Goal: Task Accomplishment & Management: Manage account settings

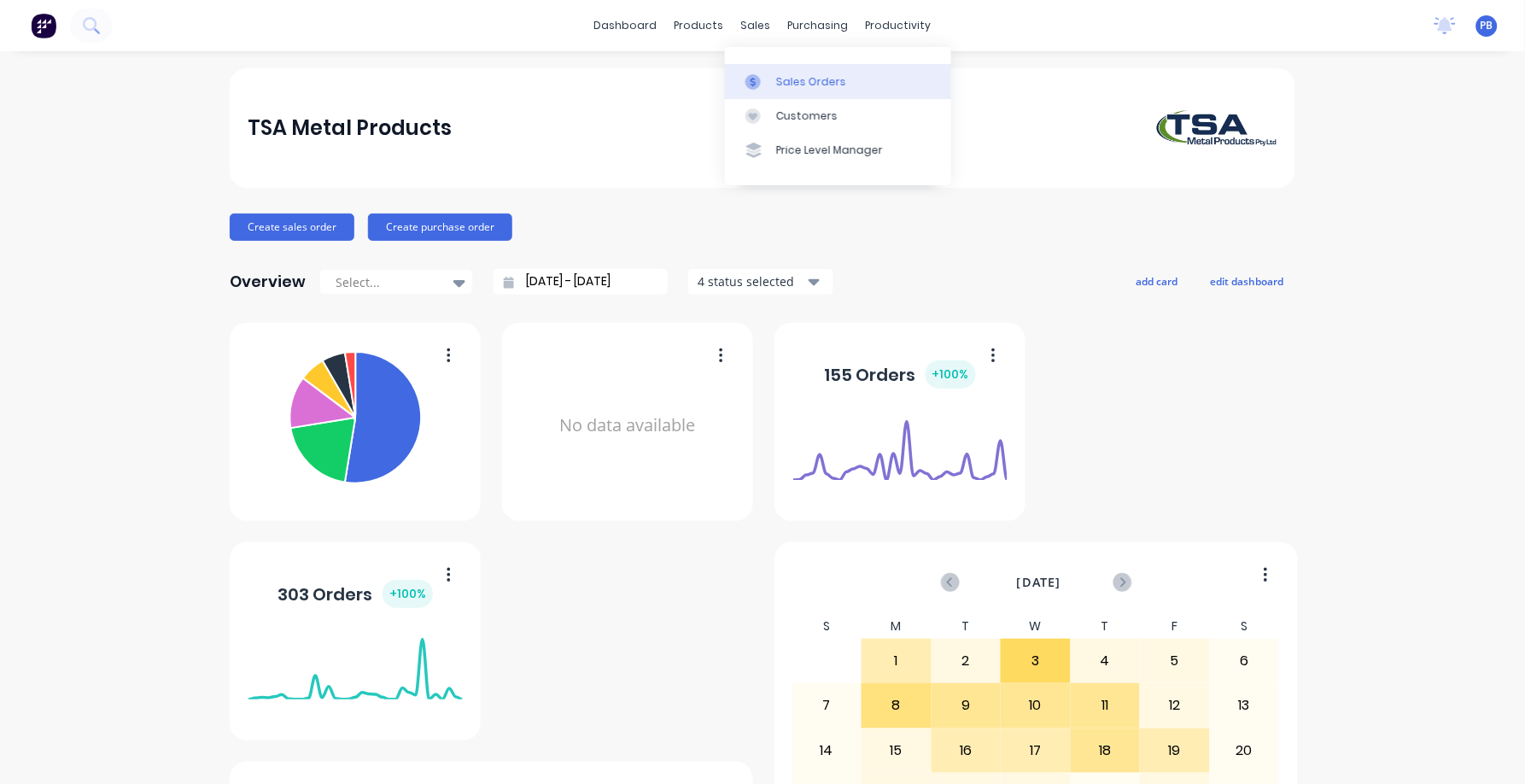
click at [813, 68] on link "Sales Orders" at bounding box center [838, 81] width 226 height 35
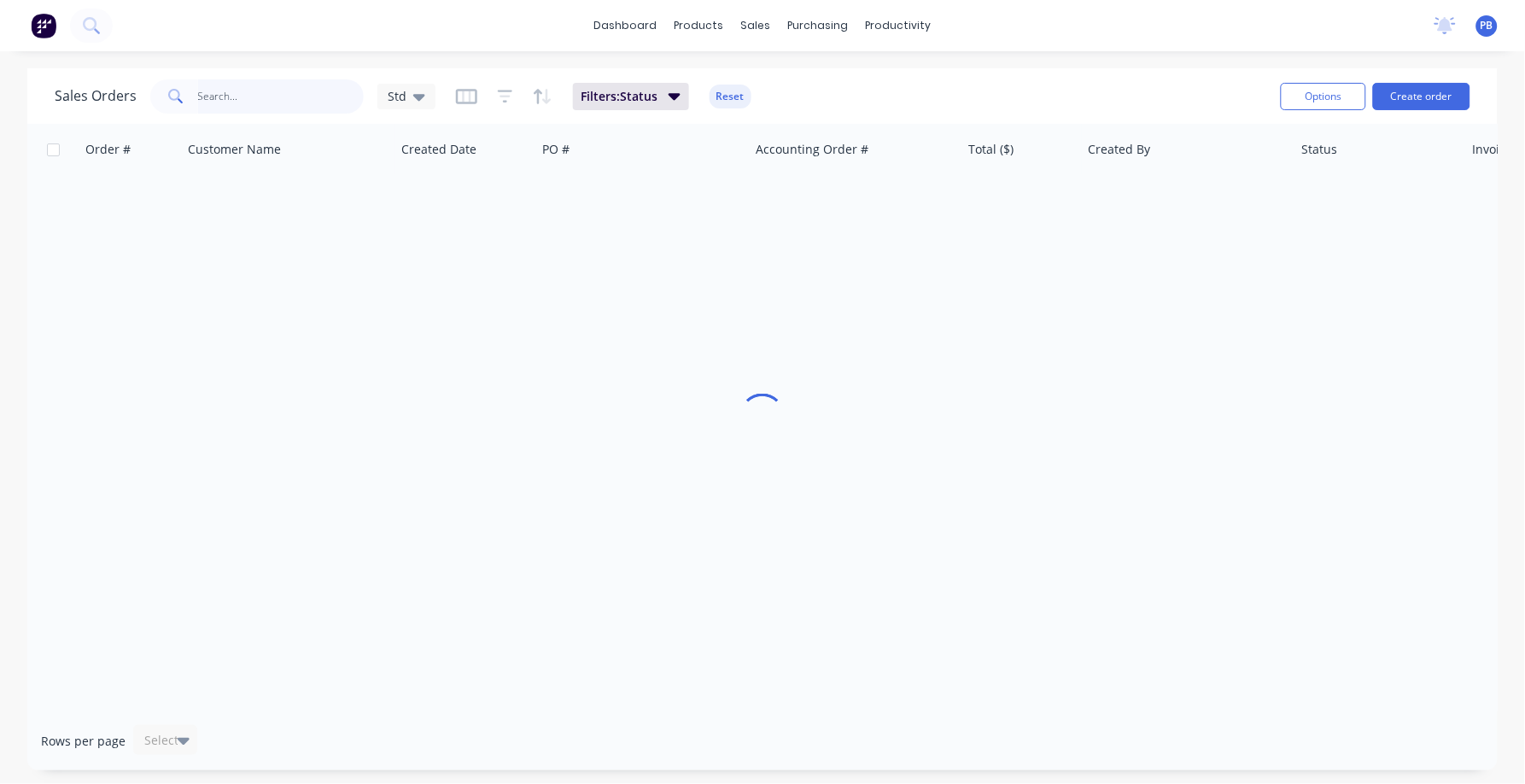
click at [283, 94] on input "text" at bounding box center [281, 96] width 166 height 35
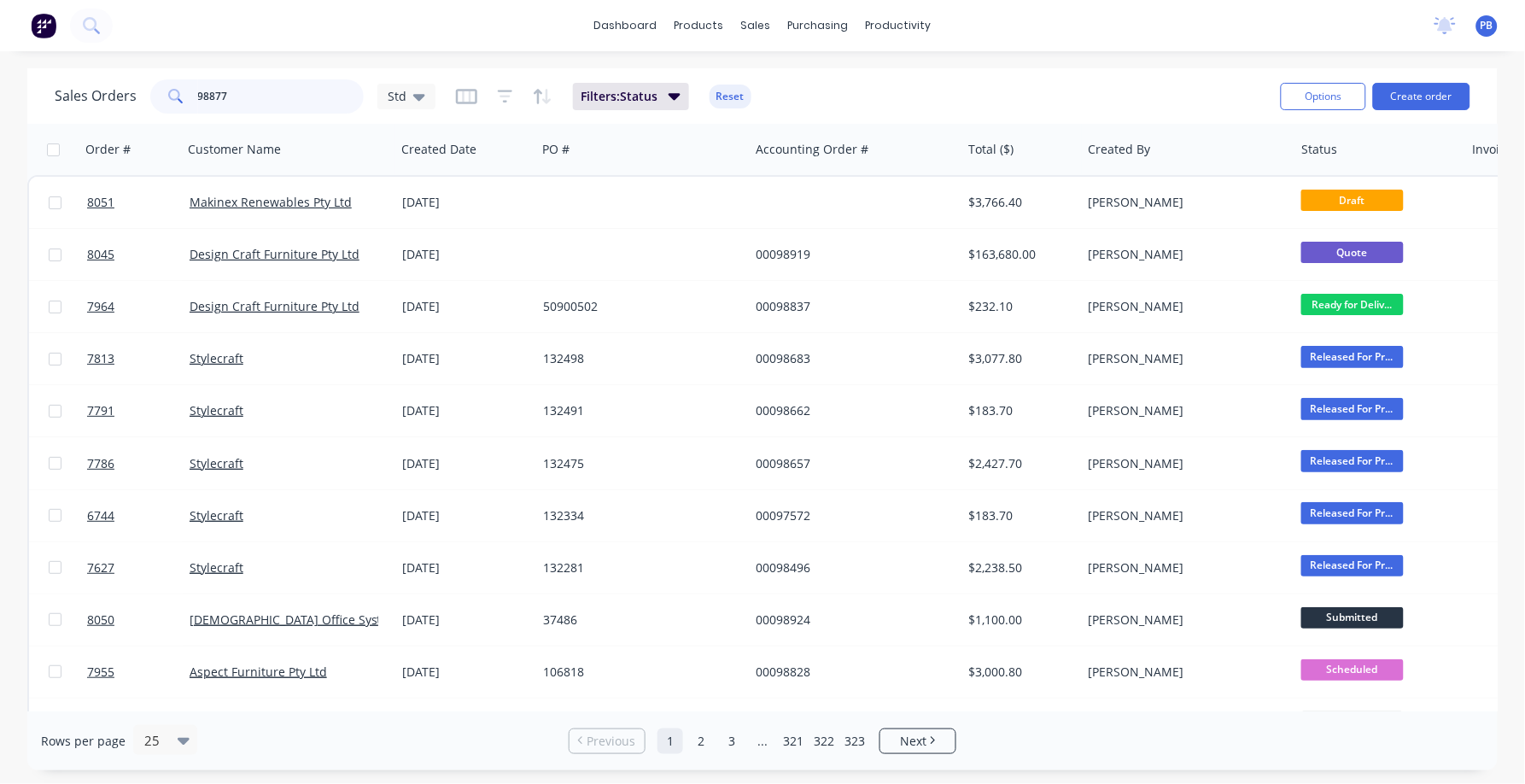
type input "98877"
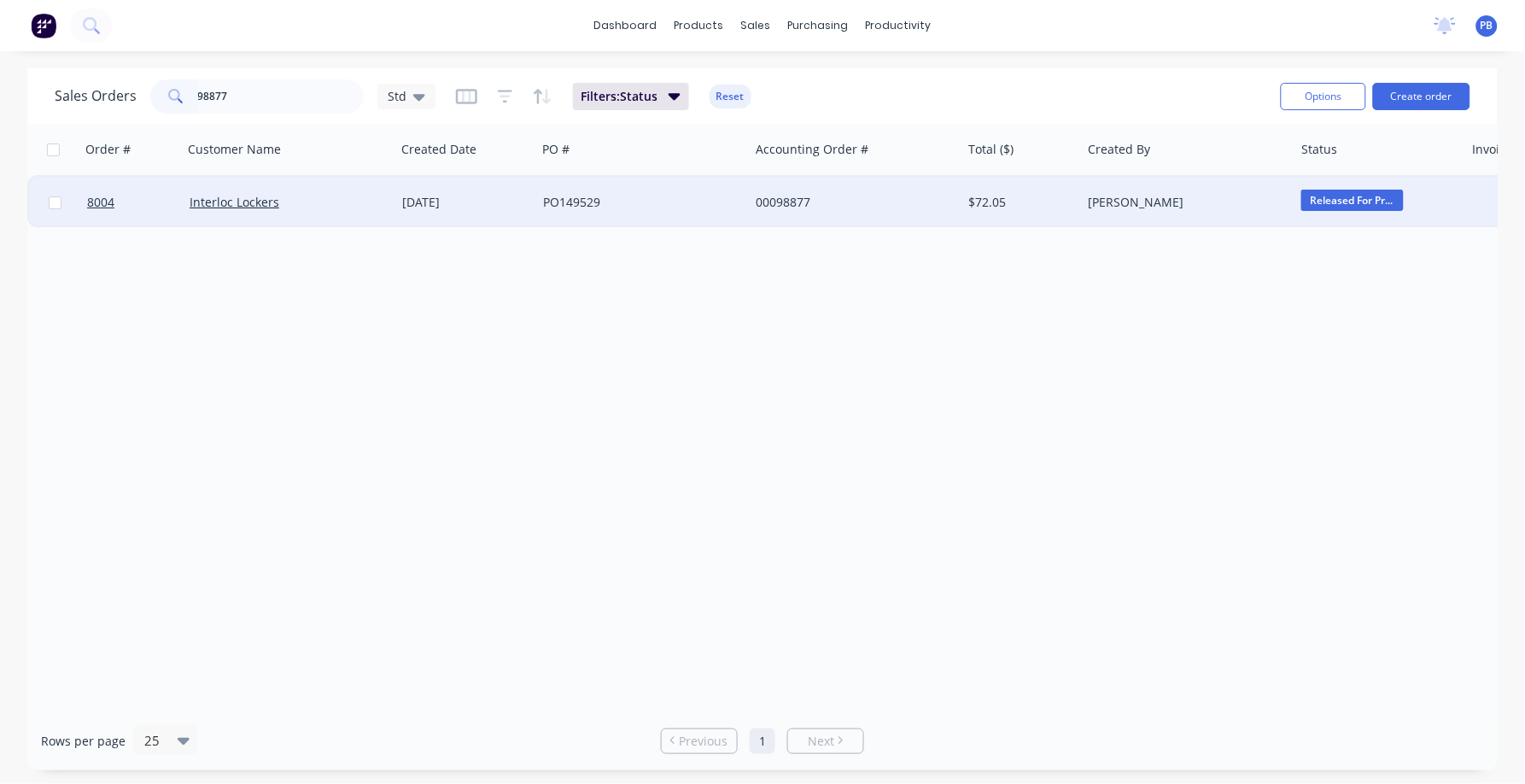
click at [794, 208] on div "00098877" at bounding box center [850, 203] width 190 height 17
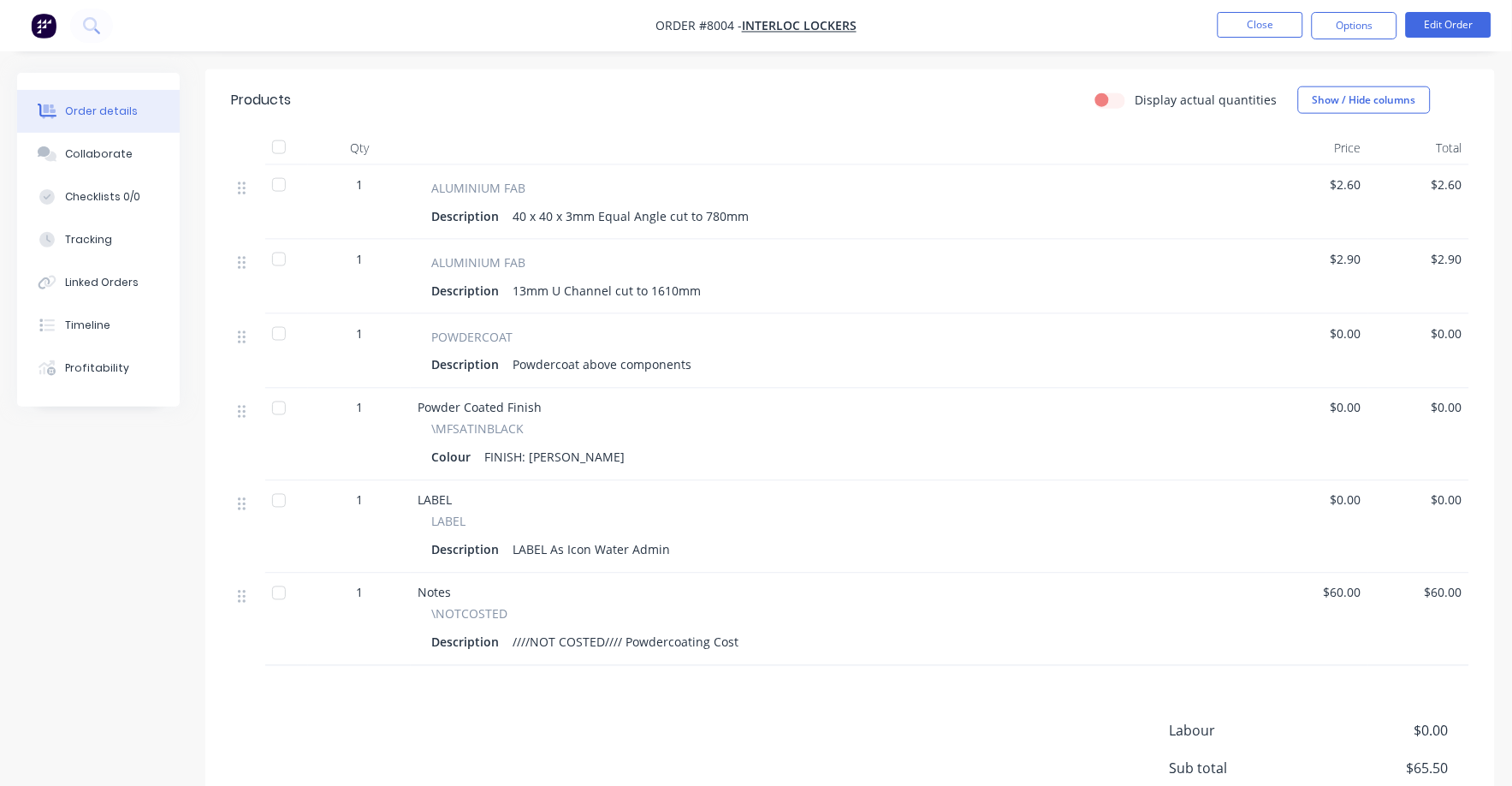
scroll to position [535, 0]
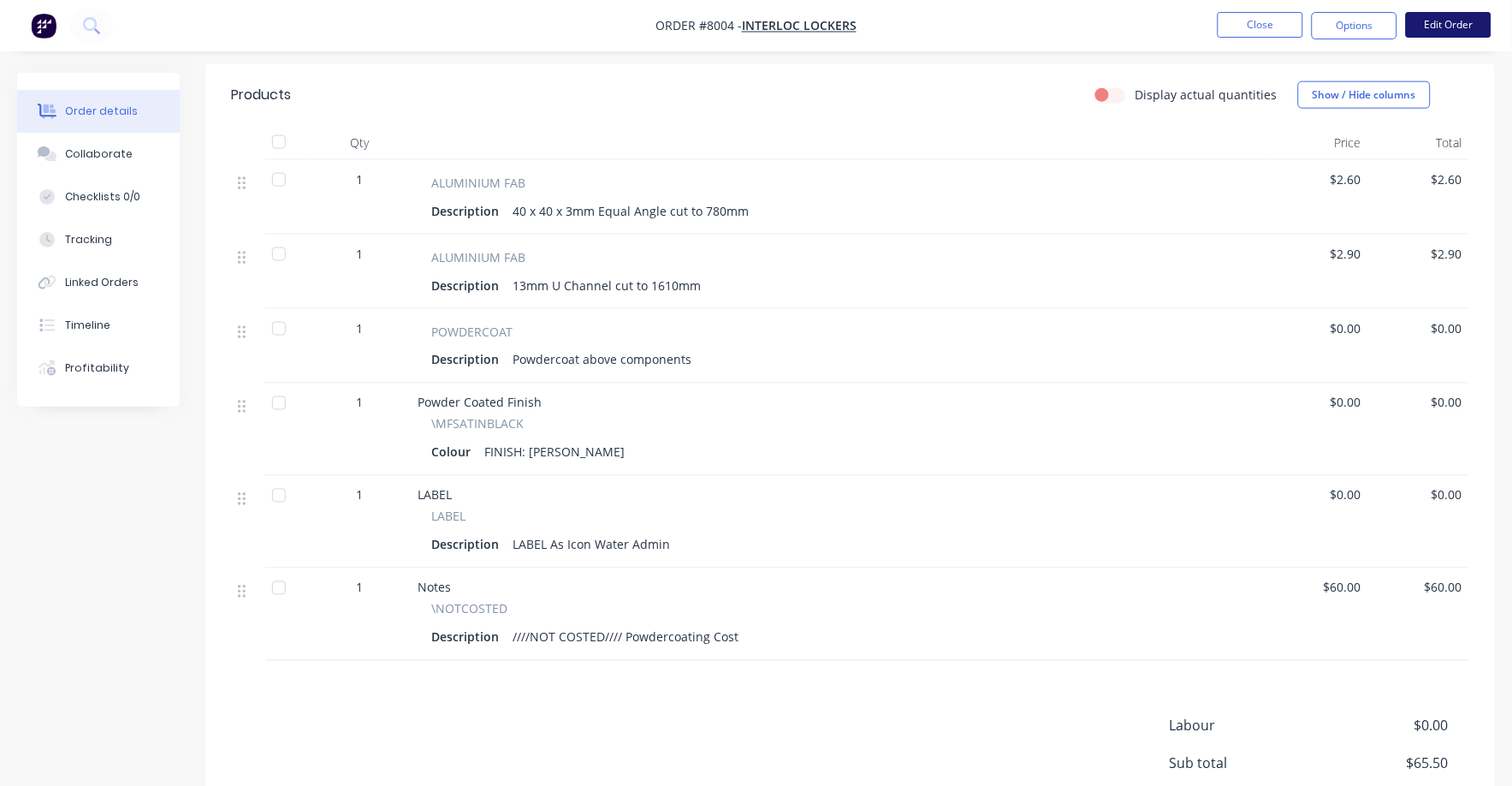
click at [1472, 22] on button "Edit Order" at bounding box center [1448, 24] width 85 height 25
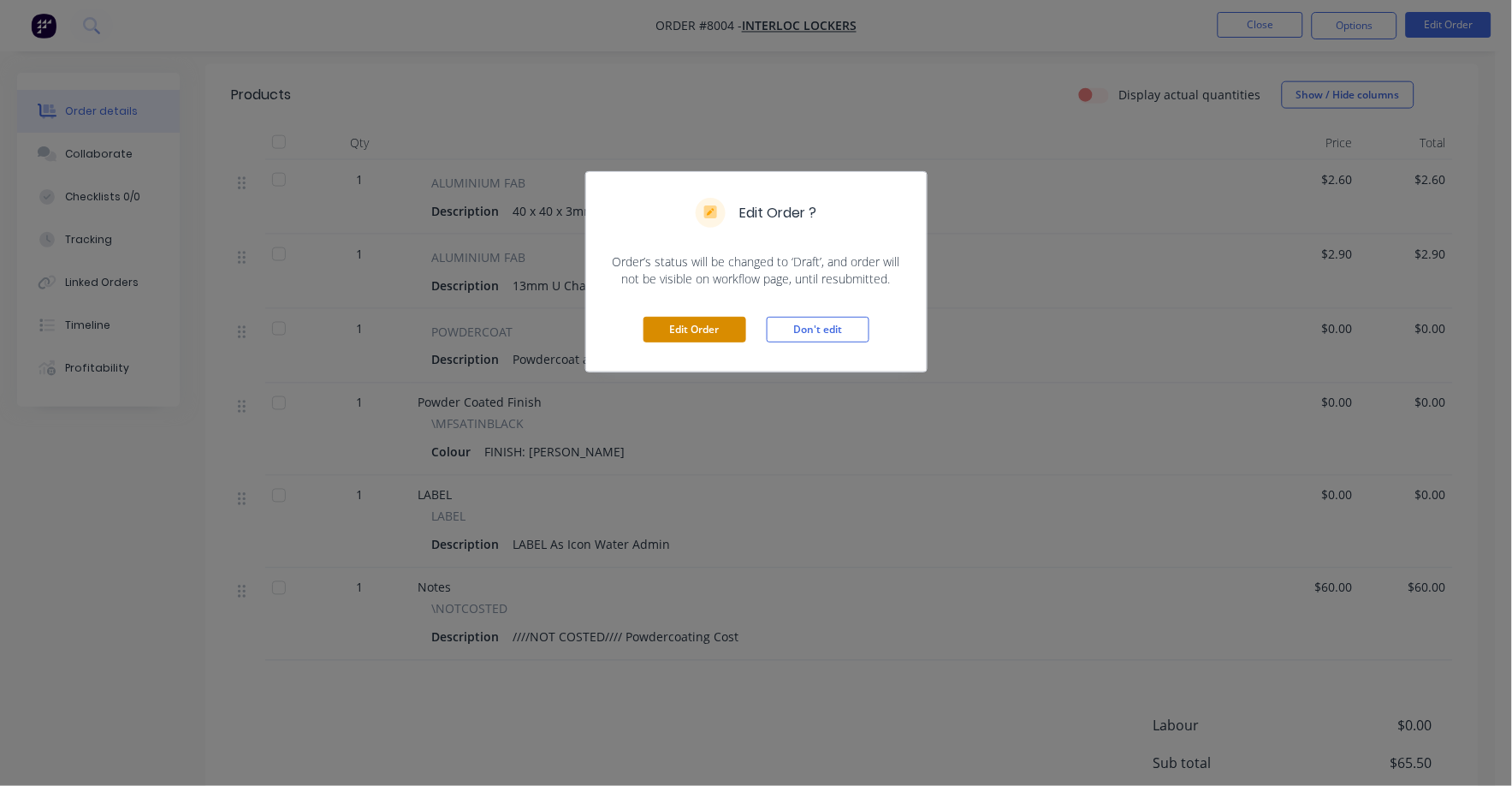
click at [692, 331] on button "Edit Order" at bounding box center [695, 328] width 103 height 25
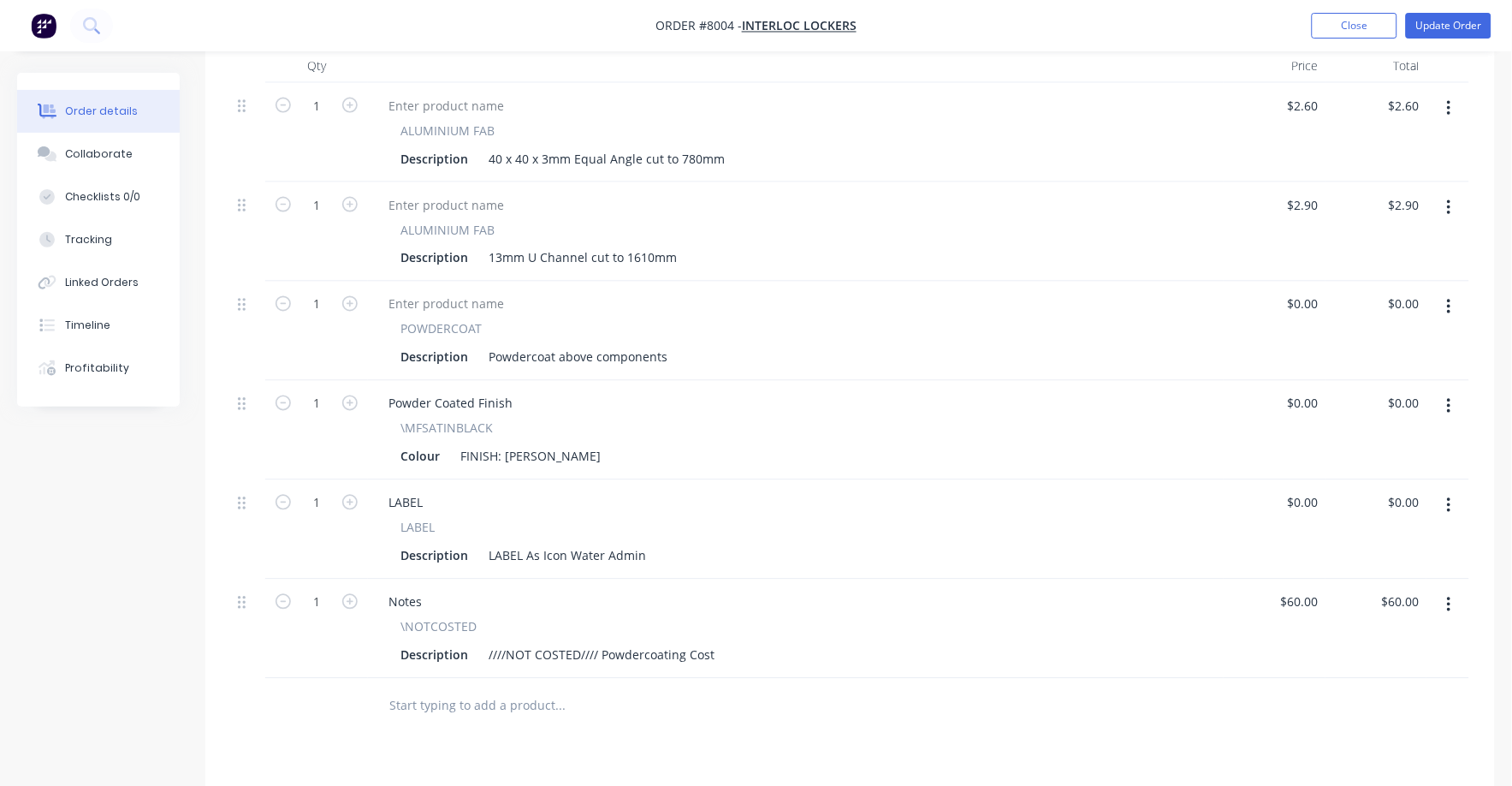
scroll to position [642, 0]
click at [1296, 304] on div "0 0" at bounding box center [1274, 328] width 102 height 99
type input "15"
type input "$15.00"
click at [1301, 306] on div "15 15" at bounding box center [1311, 301] width 29 height 25
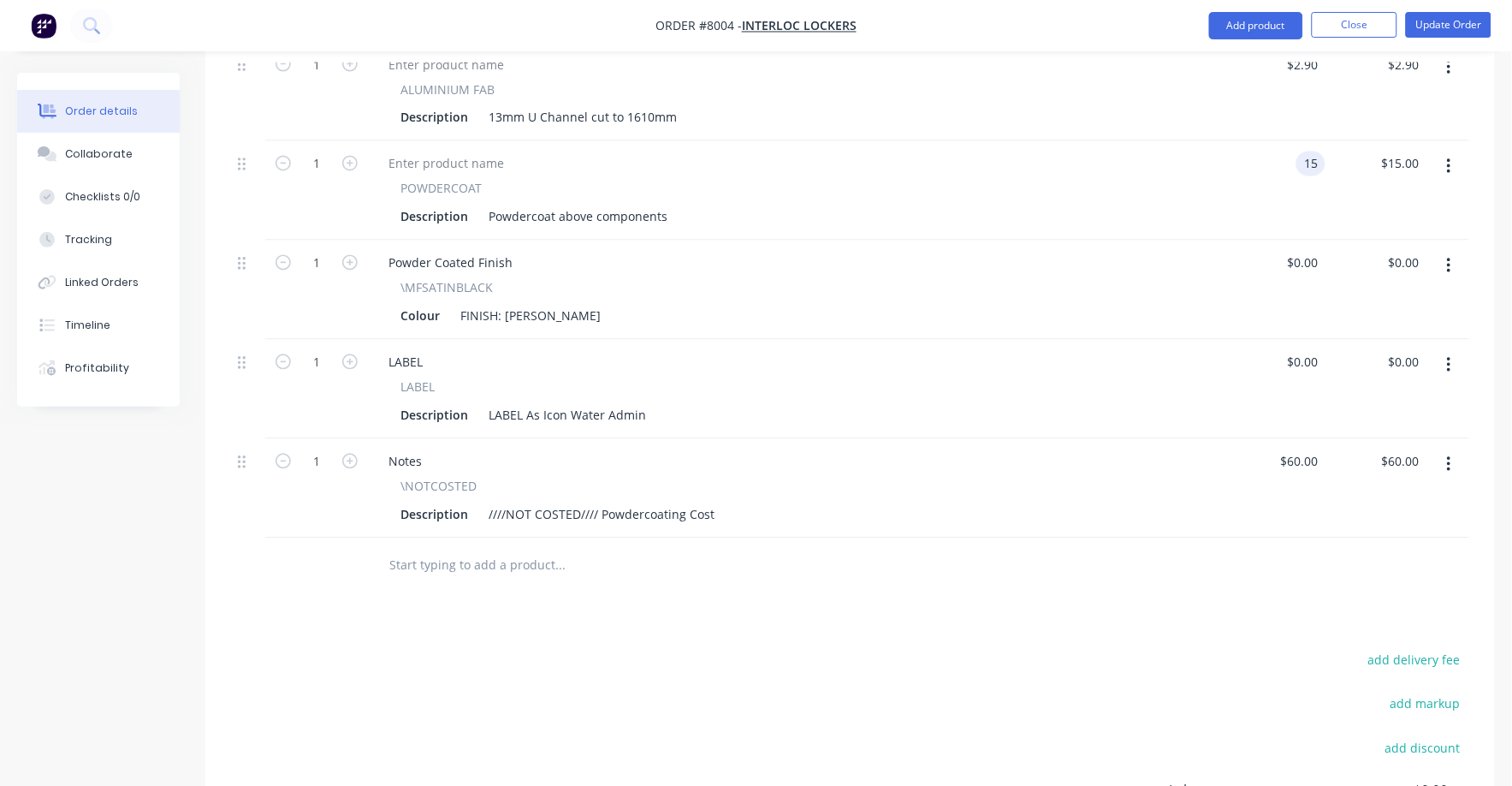
scroll to position [855, 0]
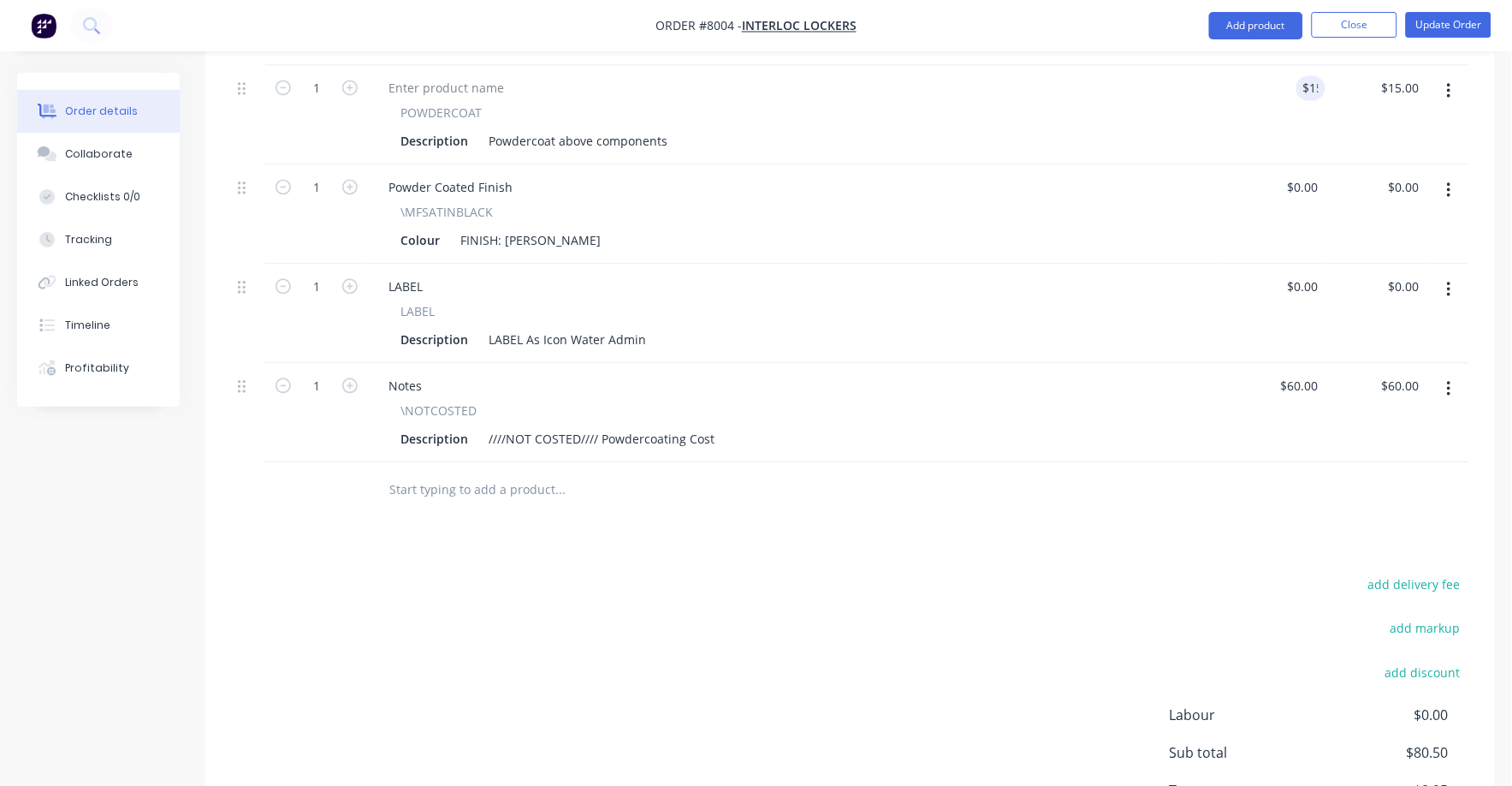
click at [1457, 394] on button "button" at bounding box center [1448, 389] width 40 height 31
click at [1380, 536] on div "Delete" at bounding box center [1388, 537] width 132 height 25
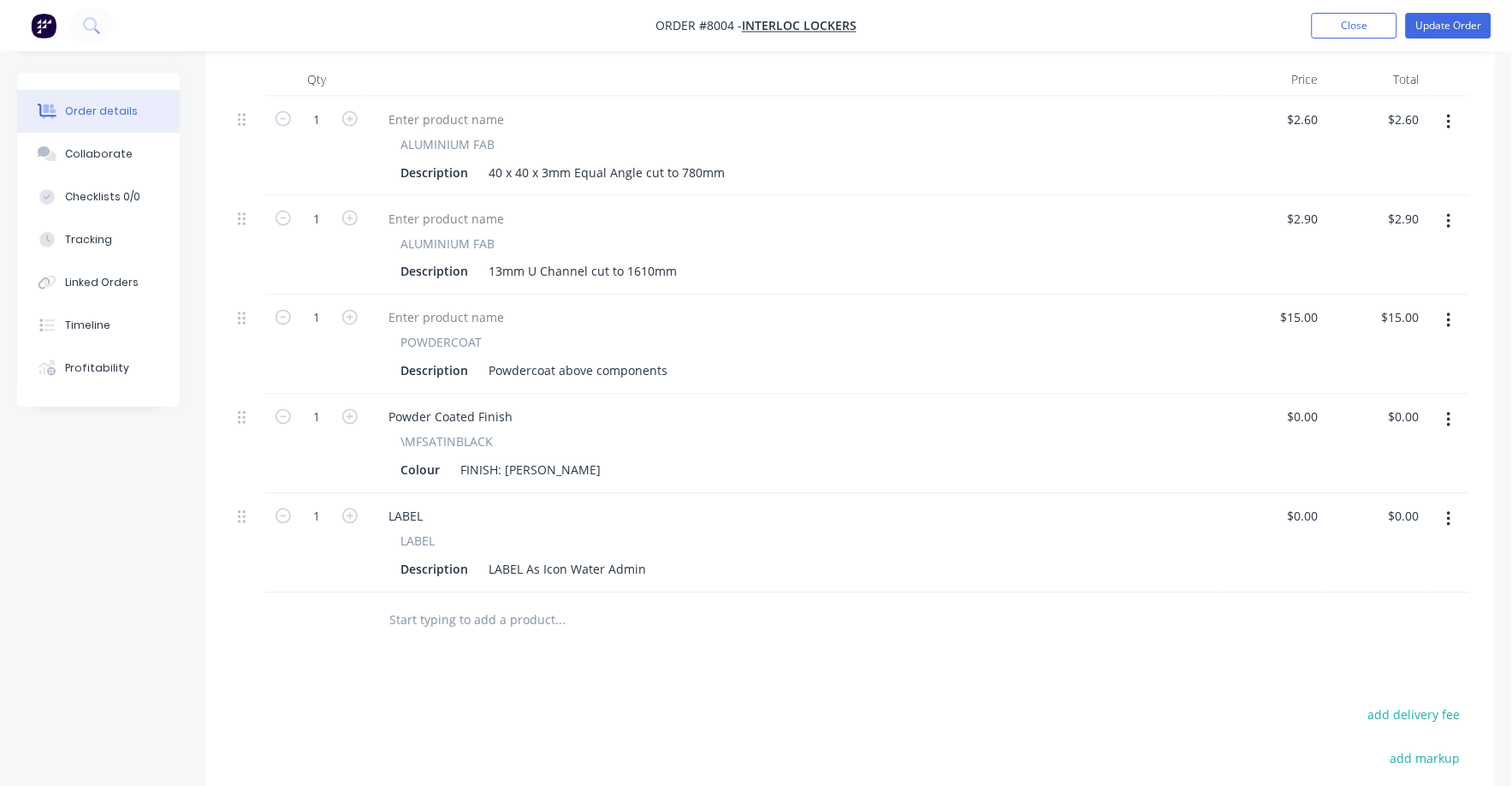
scroll to position [565, 0]
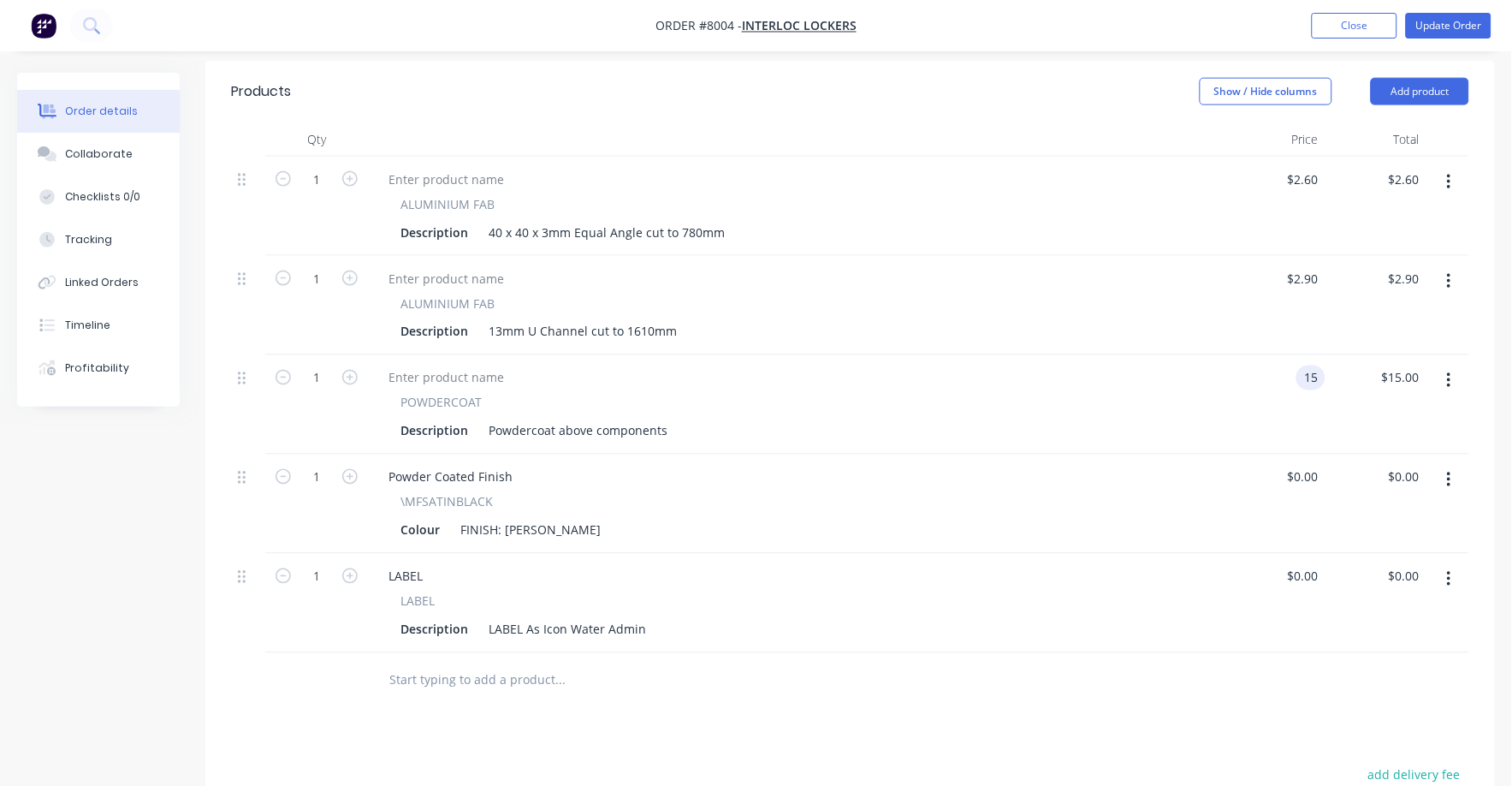
click at [1316, 378] on input "15" at bounding box center [1315, 378] width 22 height 25
type input "$18.00"
click at [967, 350] on div "ALUMINIUM FAB Description 13mm U Channel cut to 1610mm" at bounding box center [795, 305] width 856 height 99
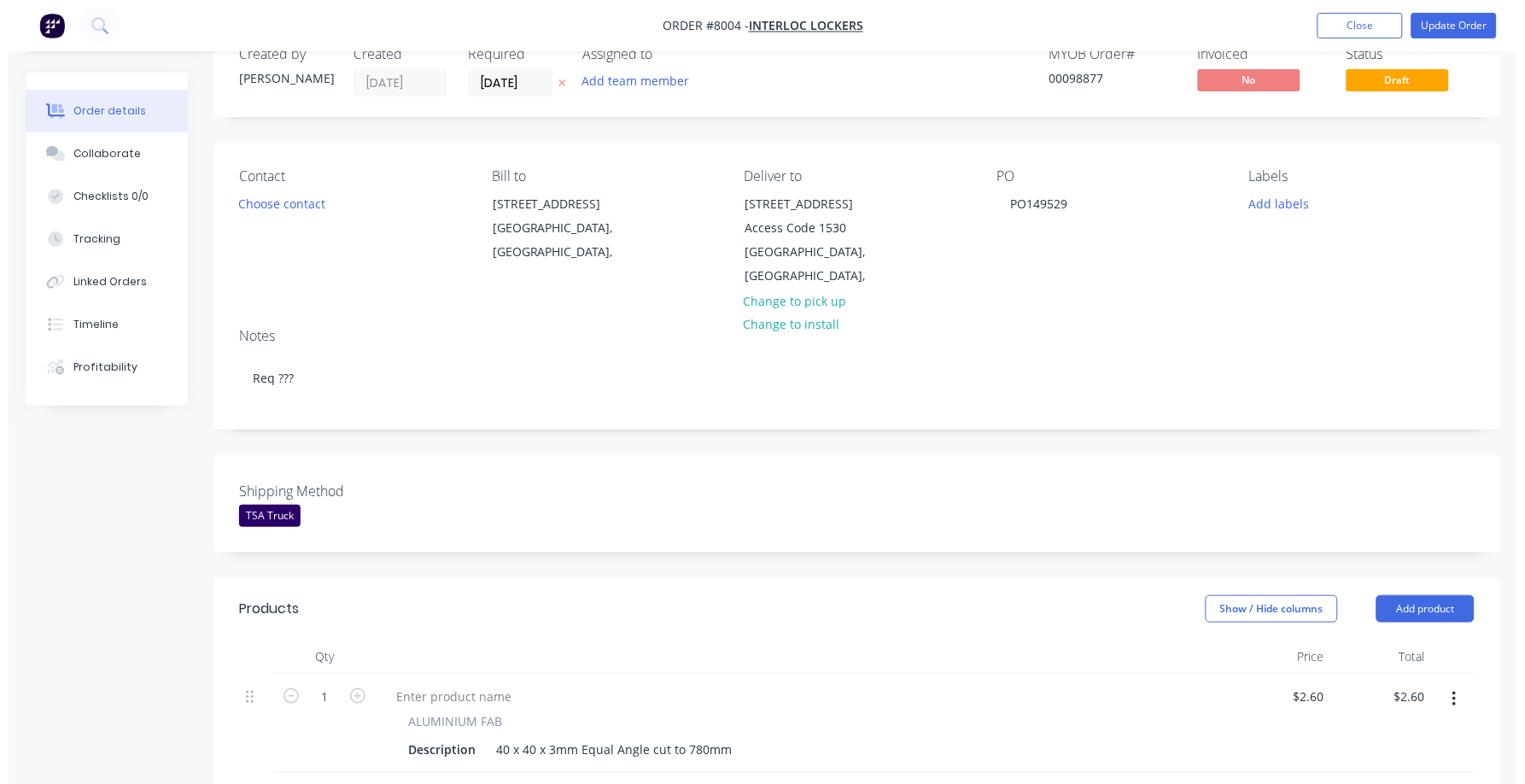
scroll to position [0, 0]
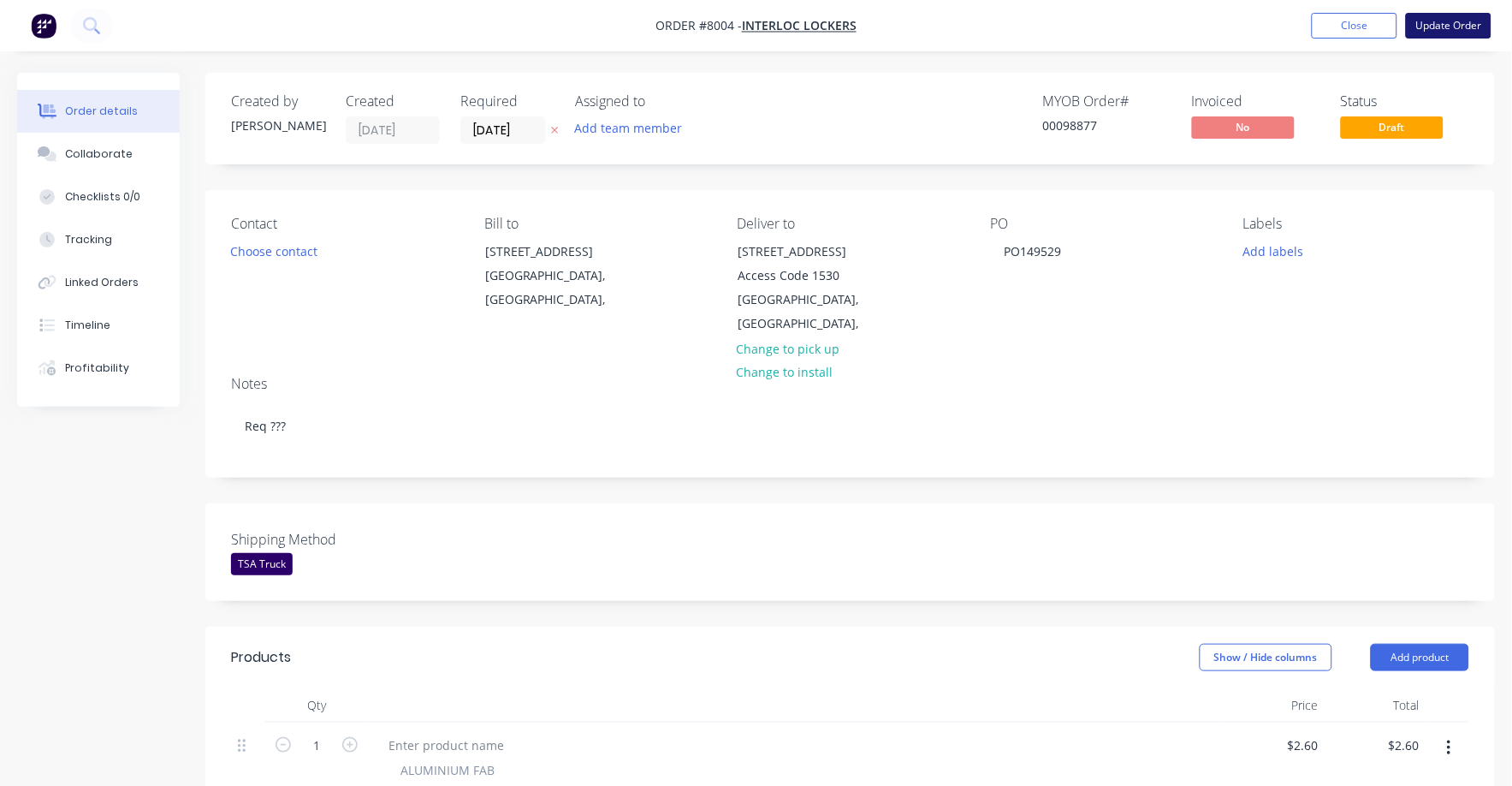
click at [1457, 22] on button "Update Order" at bounding box center [1448, 25] width 85 height 25
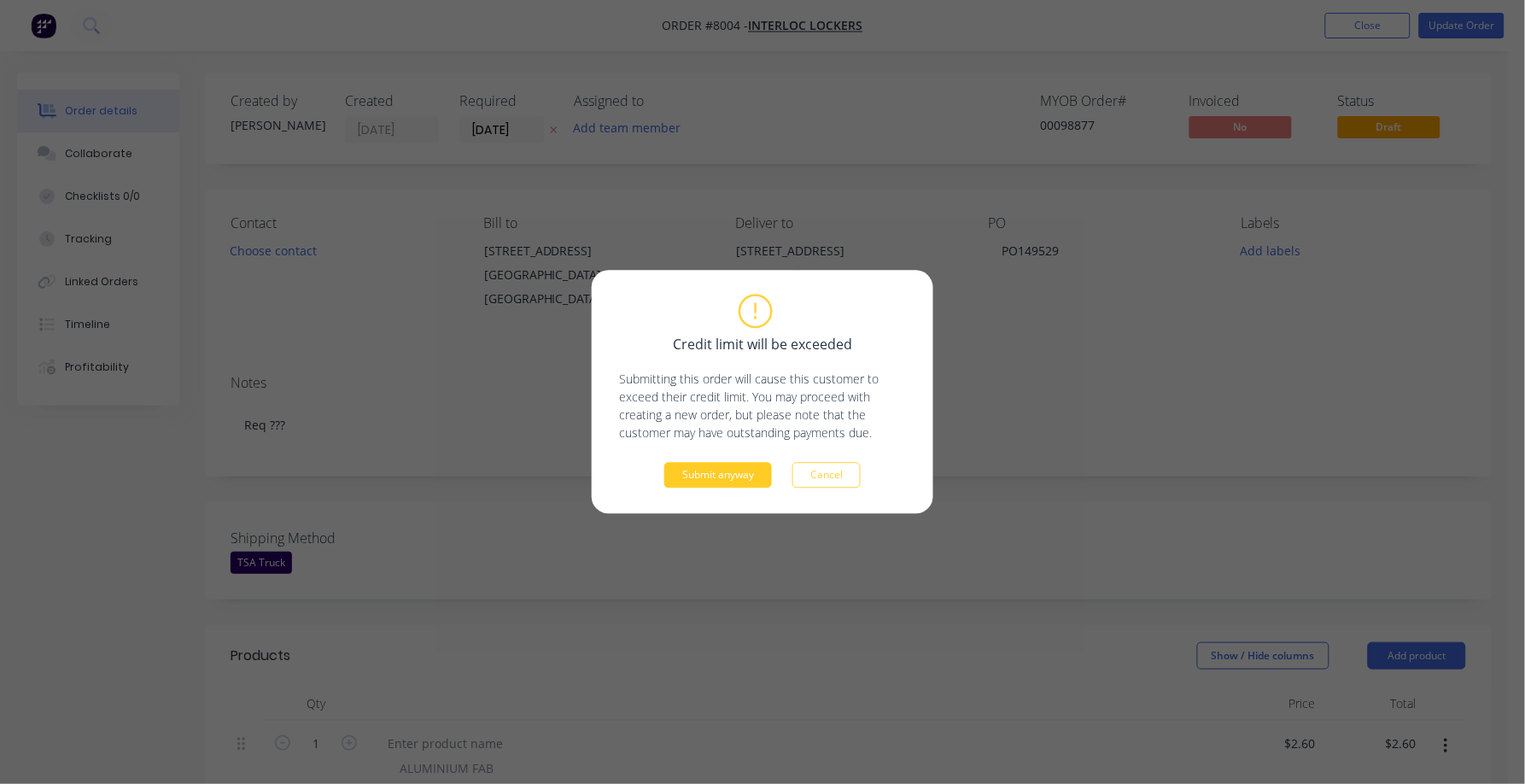
click at [699, 477] on button "Submit anyway" at bounding box center [717, 475] width 107 height 25
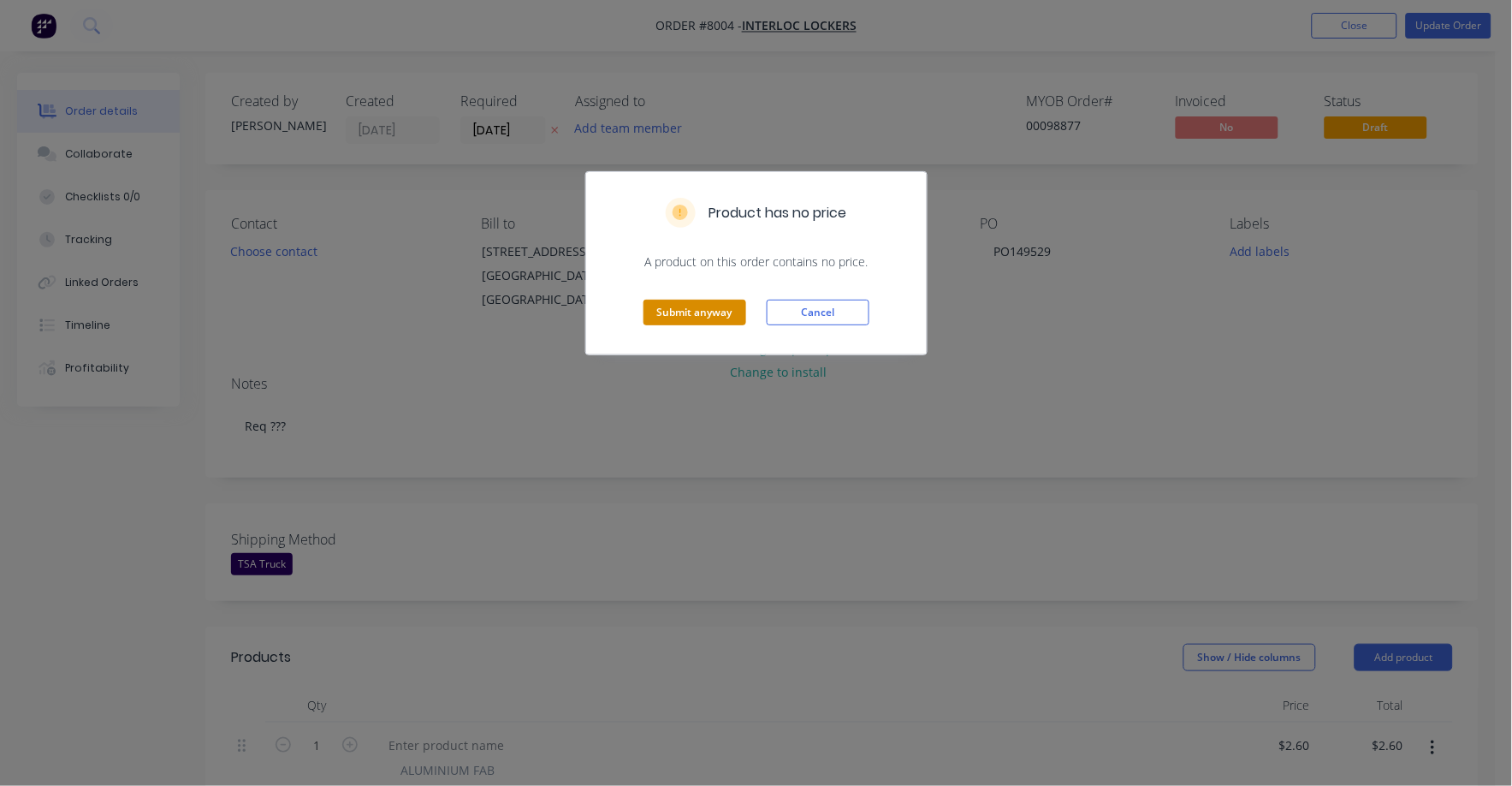
click at [704, 303] on button "Submit anyway" at bounding box center [695, 312] width 103 height 25
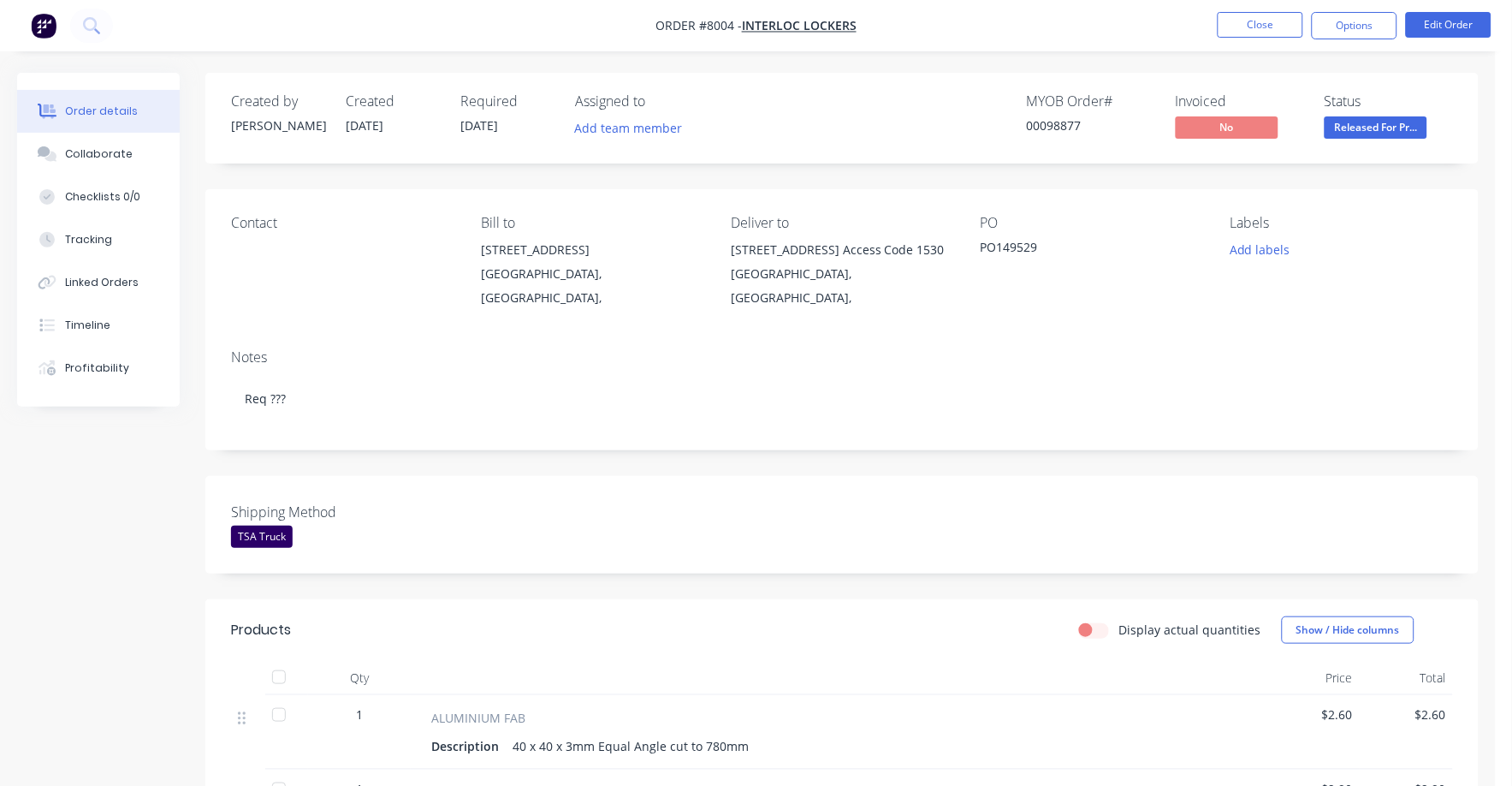
click at [1365, 125] on span "Released For Pr..." at bounding box center [1376, 126] width 103 height 22
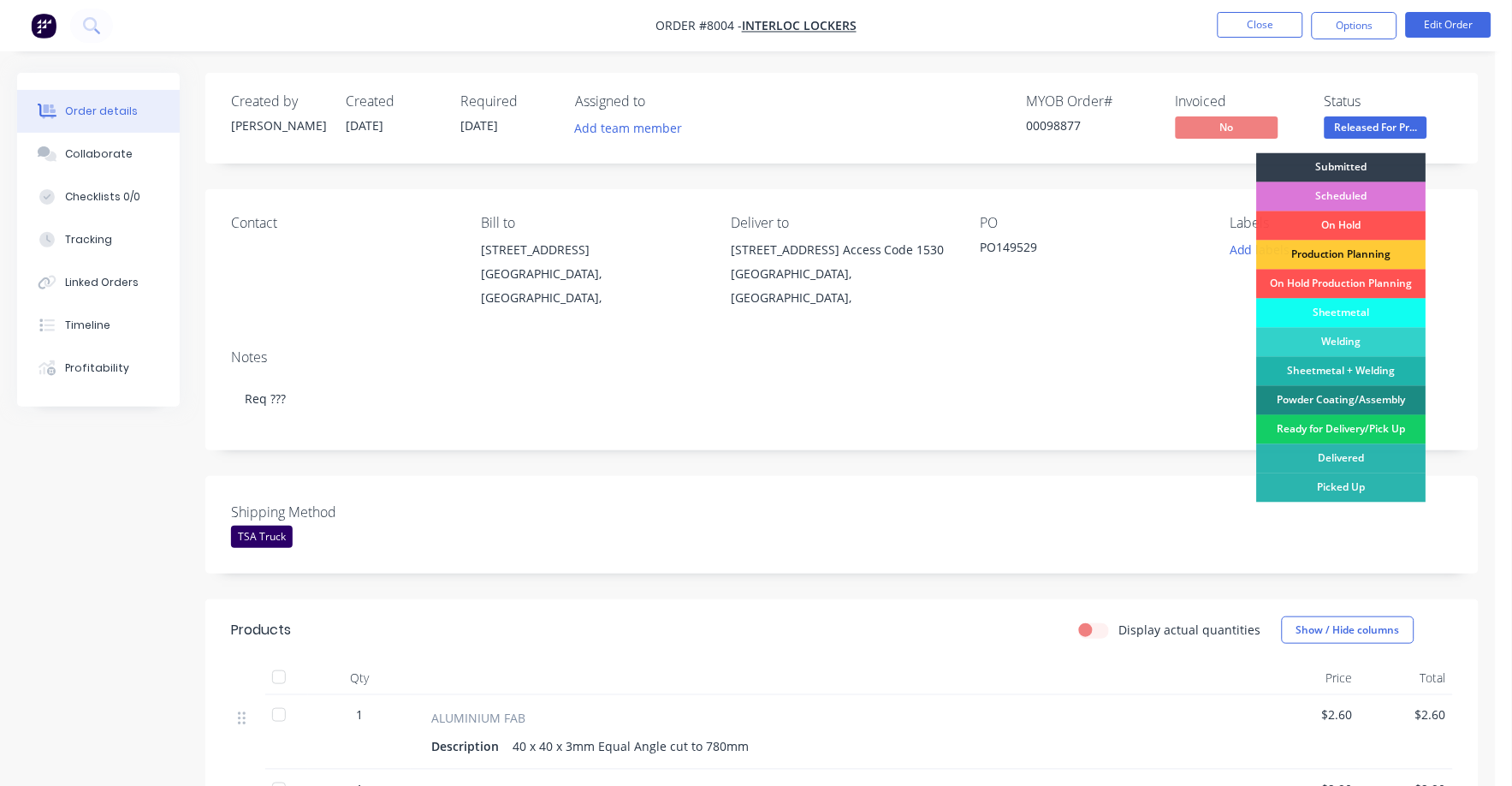
click at [1338, 429] on div "Ready for Delivery/Pick Up" at bounding box center [1341, 429] width 169 height 29
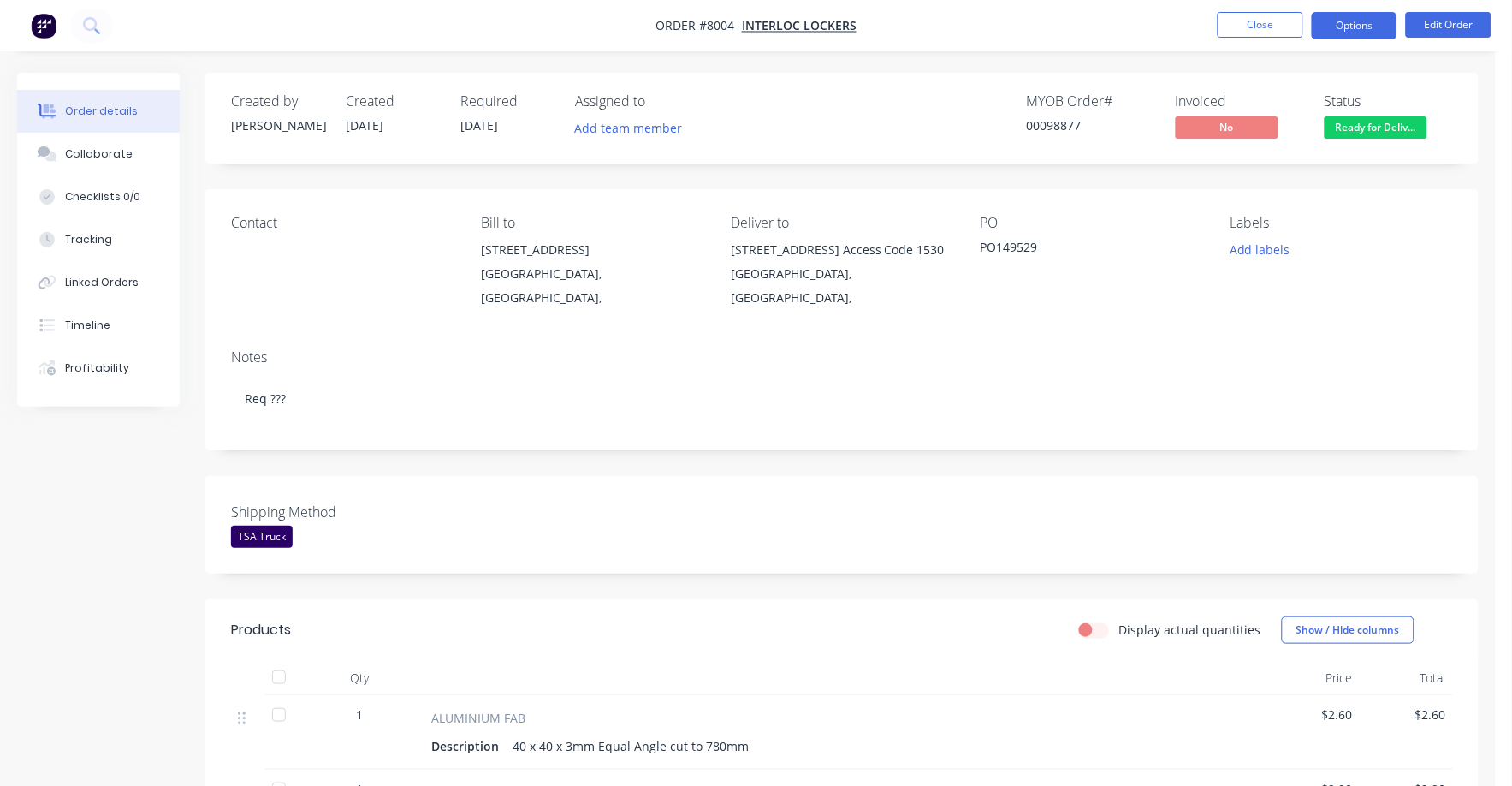
click at [1353, 35] on button "Options" at bounding box center [1354, 25] width 85 height 27
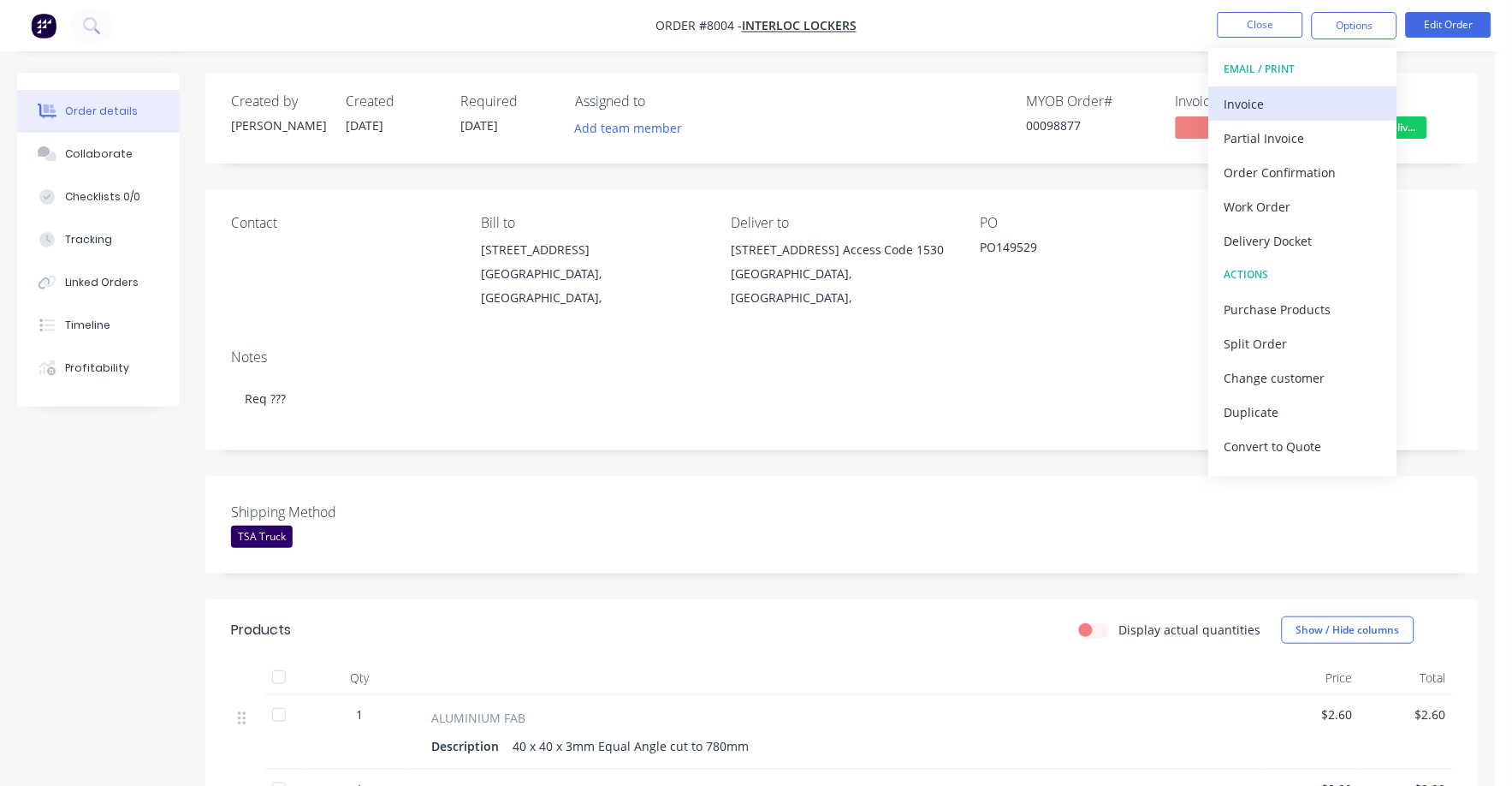
click at [1297, 95] on div "Invoice" at bounding box center [1303, 104] width 157 height 25
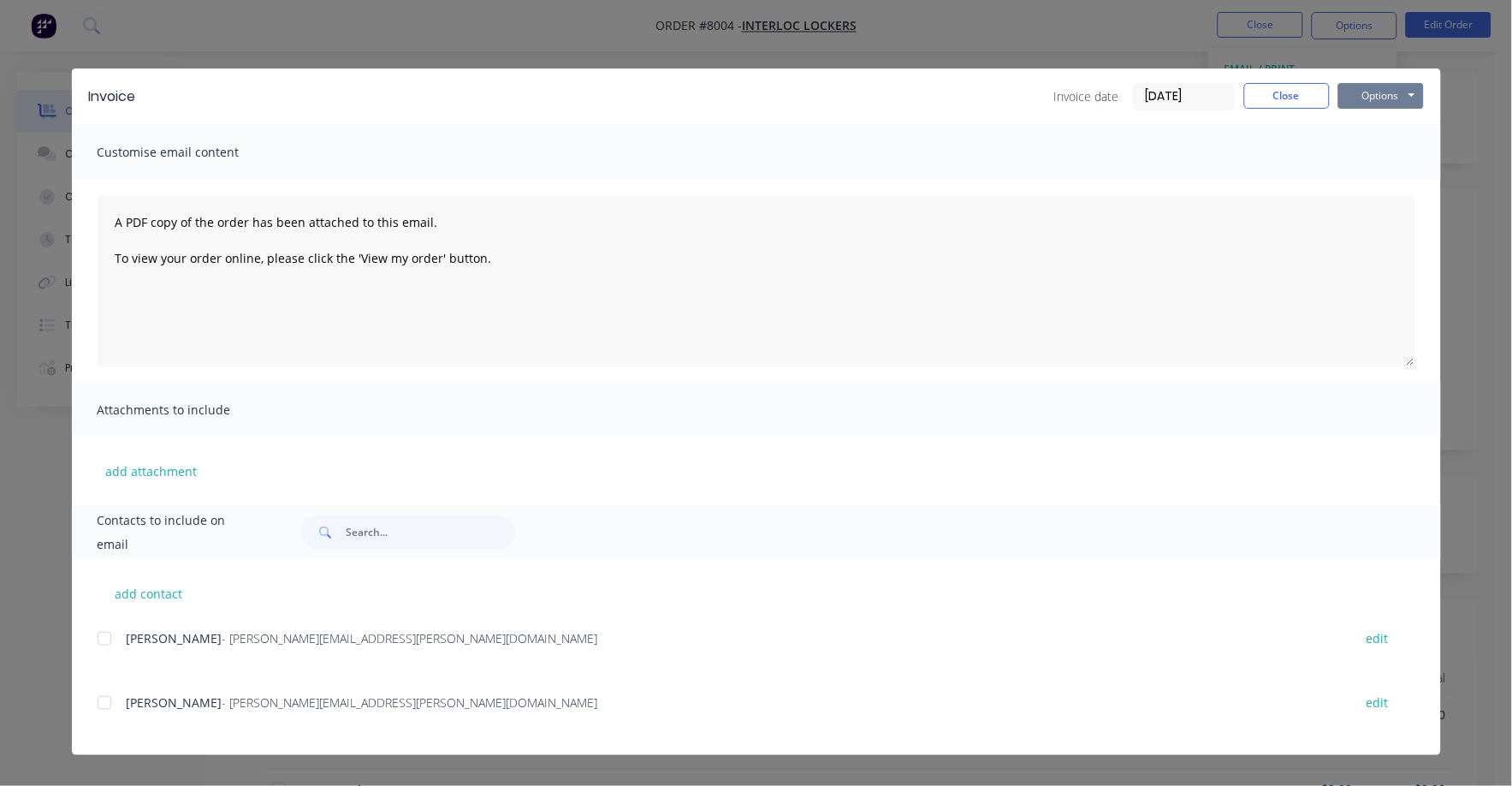
click at [1363, 89] on button "Options" at bounding box center [1380, 95] width 85 height 25
click at [1360, 145] on button "Print" at bounding box center [1392, 154] width 109 height 28
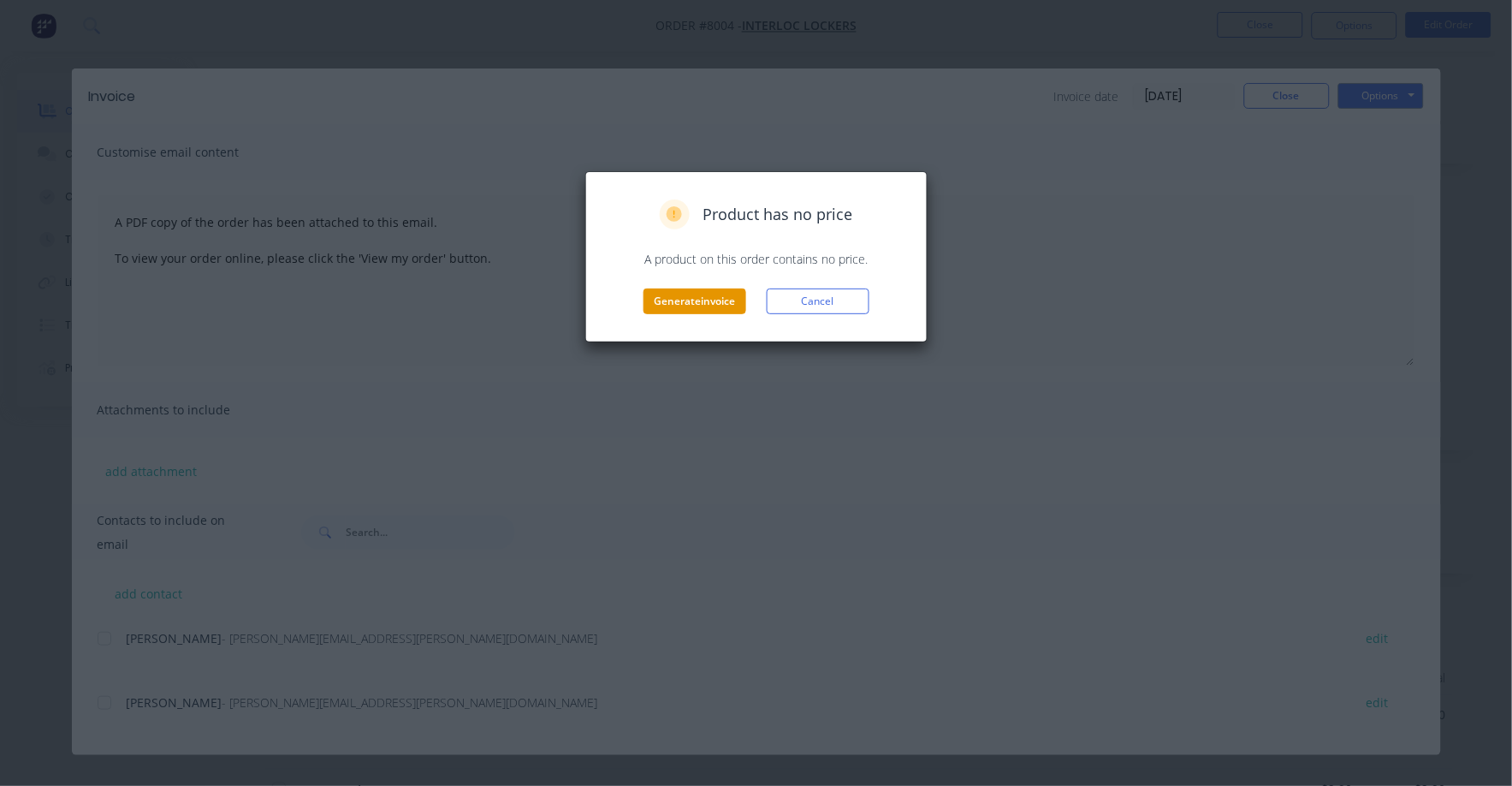
click at [681, 301] on button "Generate invoice" at bounding box center [695, 300] width 103 height 25
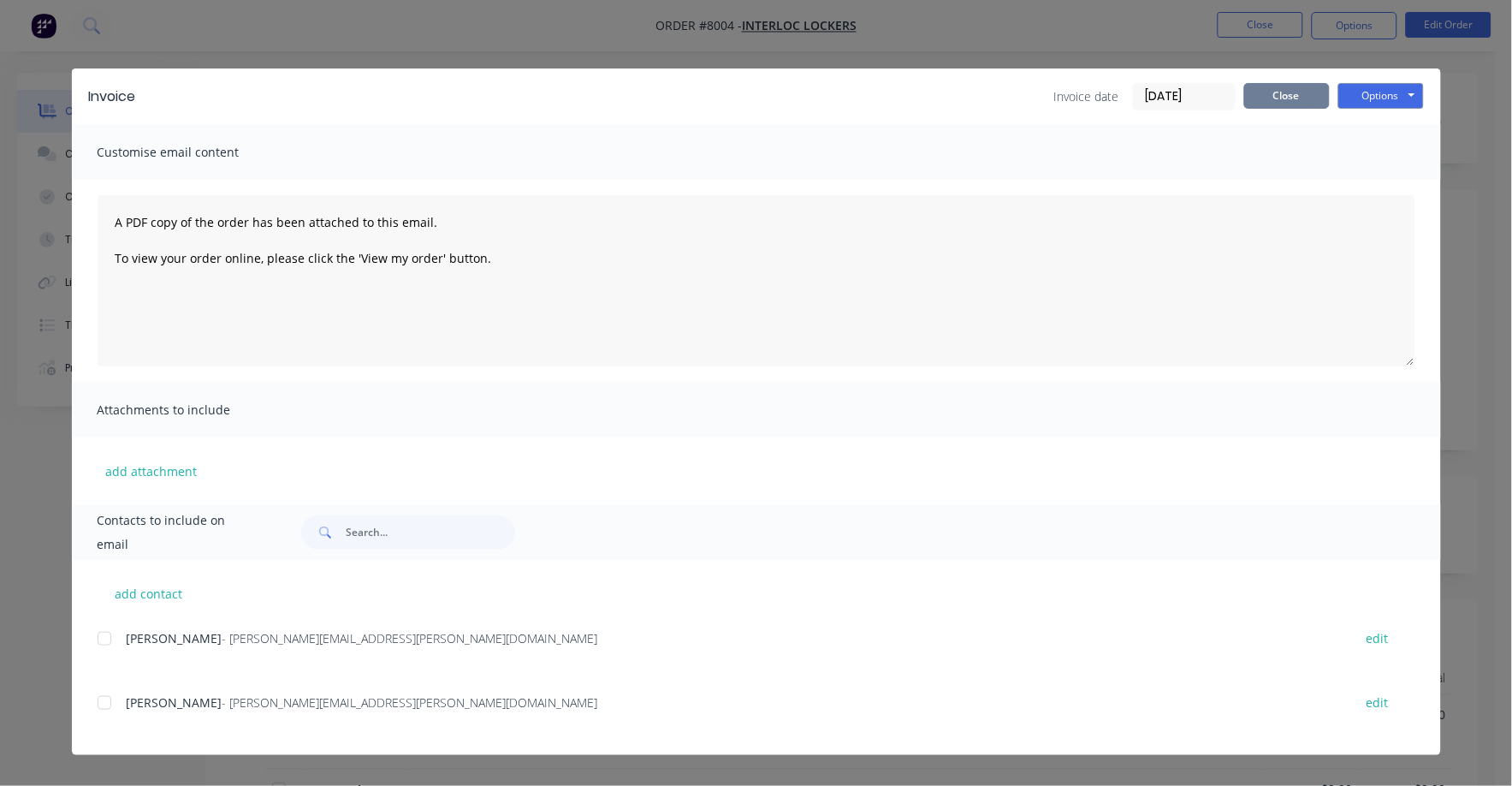
click at [1276, 95] on button "Close" at bounding box center [1287, 95] width 85 height 25
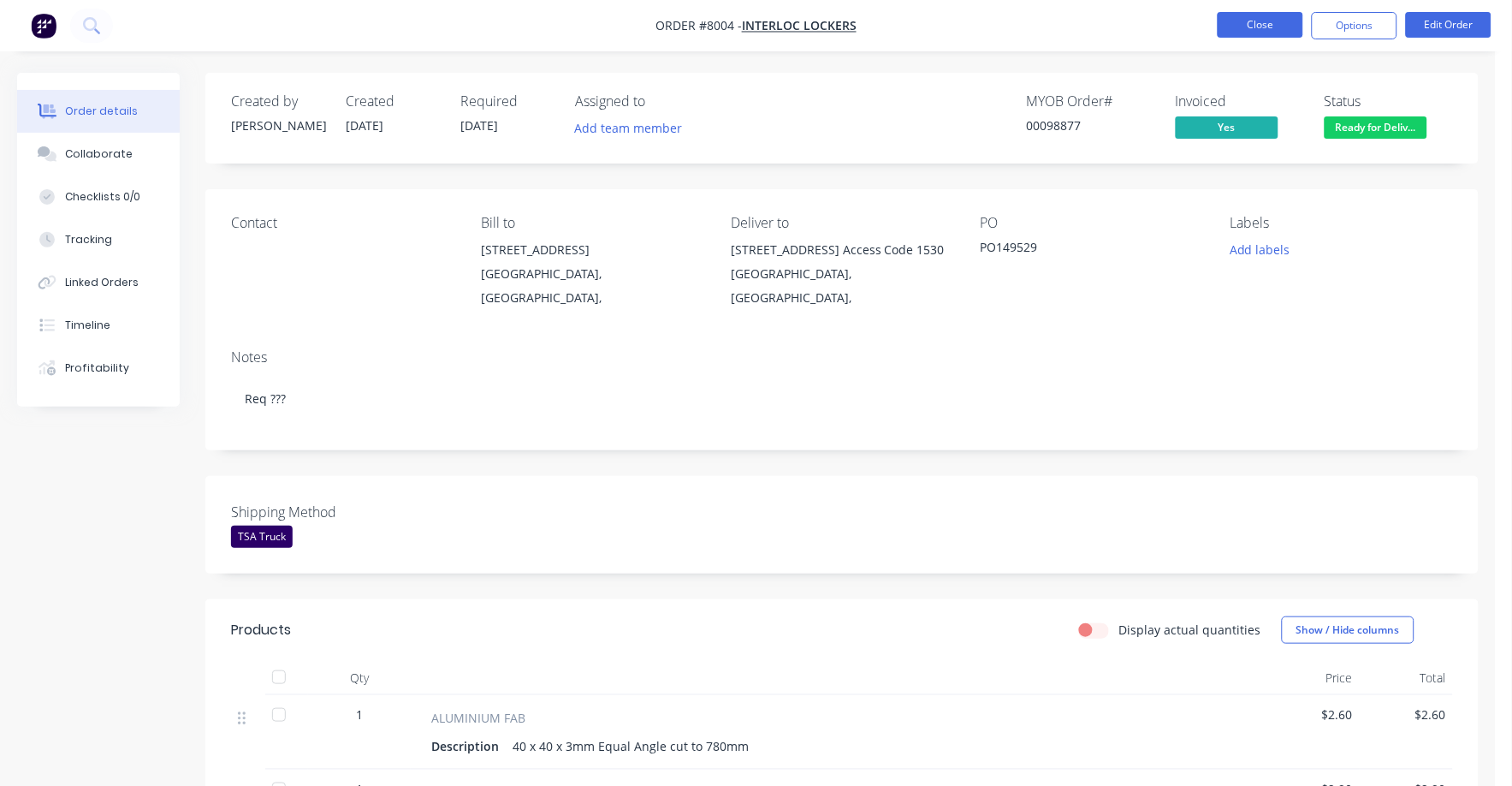
click at [1266, 18] on button "Close" at bounding box center [1259, 24] width 85 height 25
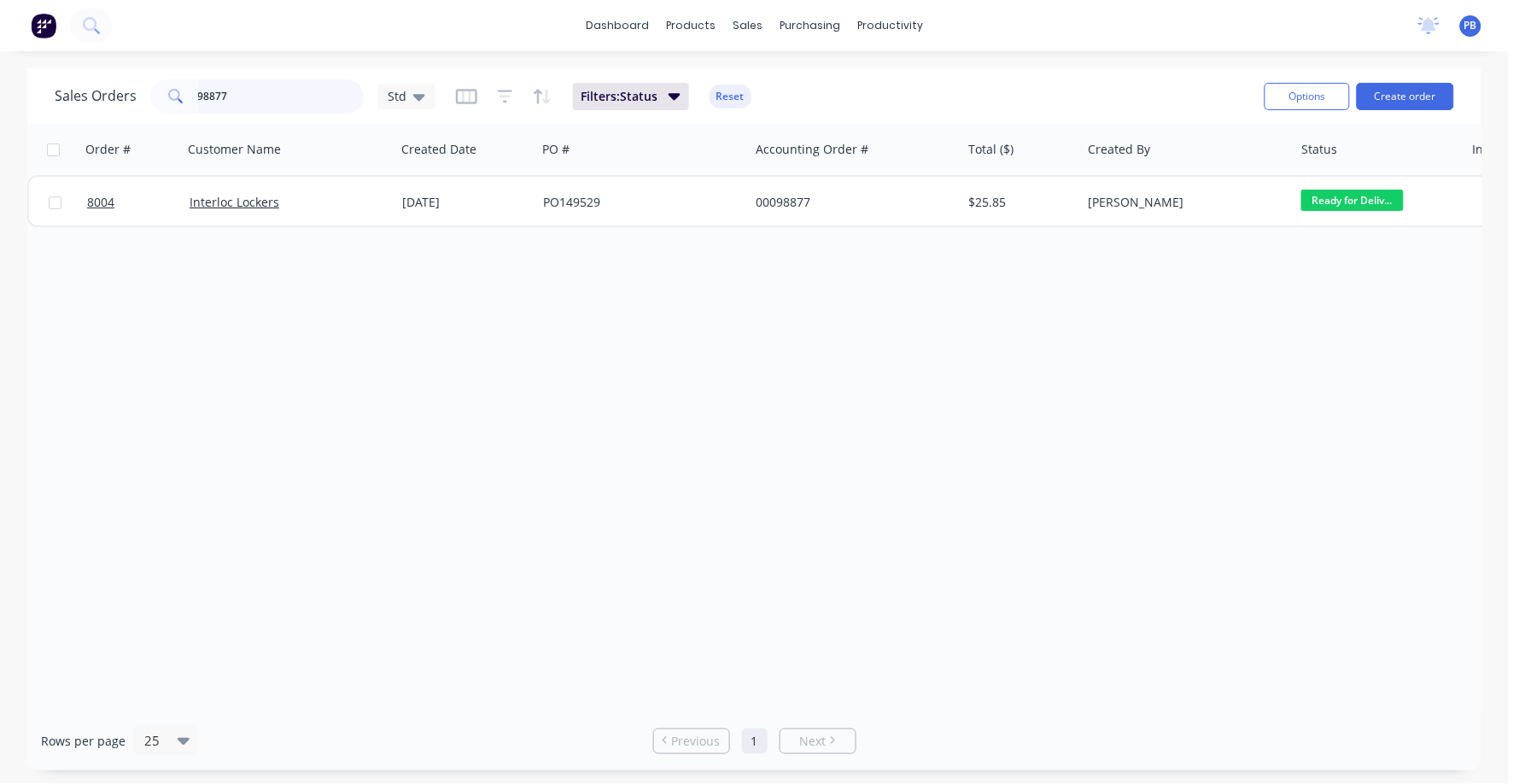
click at [315, 88] on input "98877" at bounding box center [281, 96] width 166 height 35
click at [314, 90] on input "98877" at bounding box center [281, 96] width 166 height 35
click at [313, 88] on input "98877" at bounding box center [281, 96] width 166 height 35
